Goal: Find specific page/section: Find specific page/section

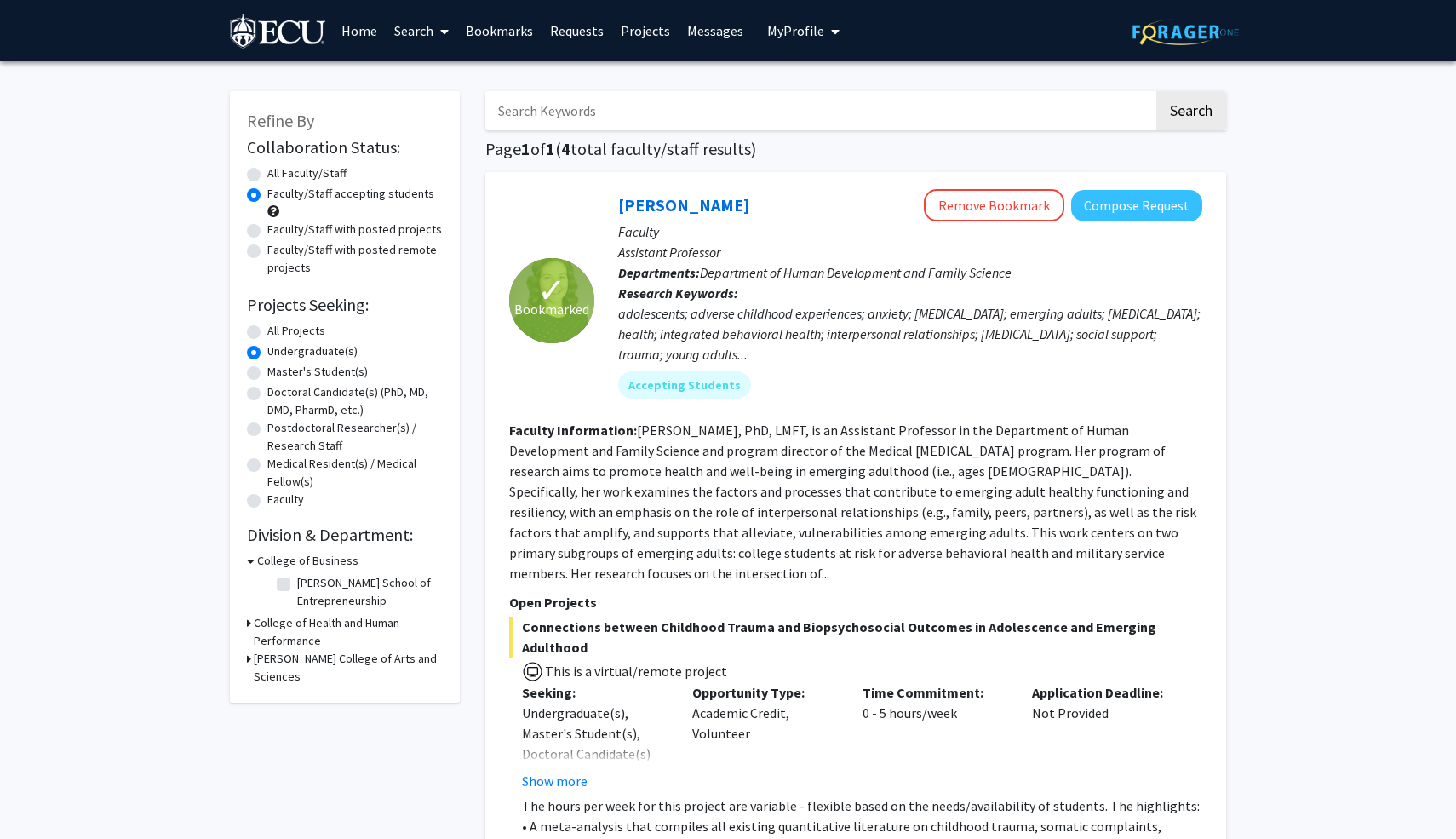
click at [1204, 24] on img at bounding box center [1186, 31] width 107 height 26
radio input "true"
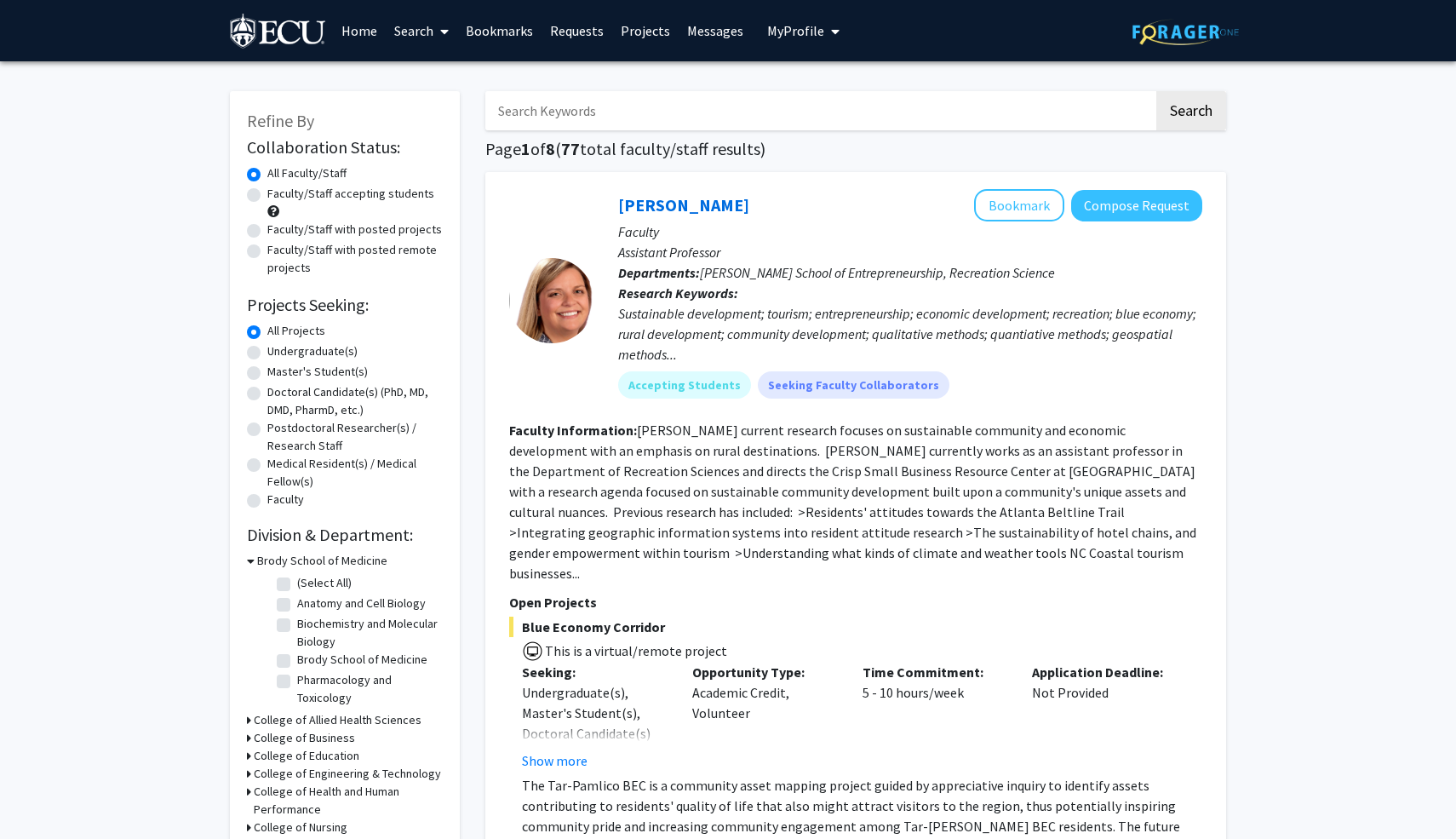
click at [1168, 31] on img at bounding box center [1186, 31] width 107 height 26
click at [356, 30] on link "Home" at bounding box center [359, 31] width 53 height 59
